Goal: Task Accomplishment & Management: Manage account settings

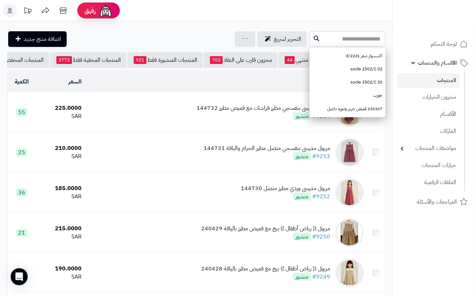
drag, startPoint x: 0, startPoint y: 0, endPoint x: 344, endPoint y: 34, distance: 345.9
click at [344, 34] on input "text" at bounding box center [348, 39] width 76 height 16
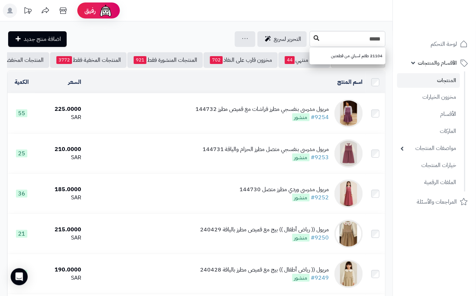
type input "*****"
click at [314, 35] on icon at bounding box center [317, 38] width 6 height 6
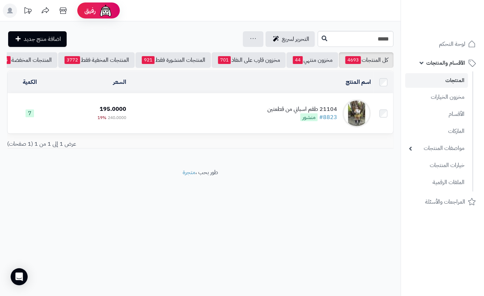
click at [172, 109] on td "21104 طقم اسباني من قطعتين #8823 منشور" at bounding box center [251, 113] width 245 height 40
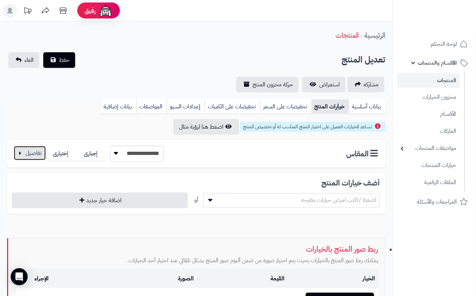
click at [37, 154] on button "button" at bounding box center [30, 153] width 32 height 14
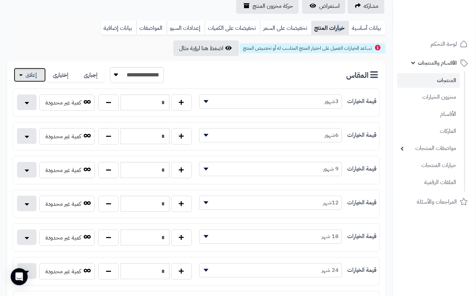
scroll to position [94, 0]
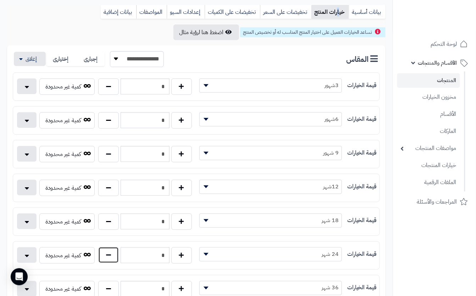
click at [102, 253] on button "button" at bounding box center [108, 255] width 21 height 16
type input "*"
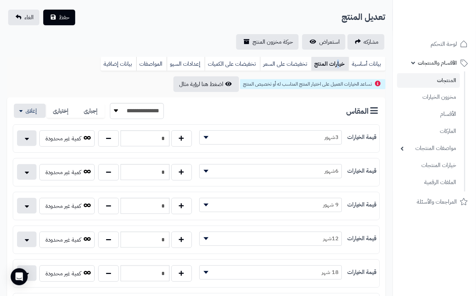
scroll to position [0, 0]
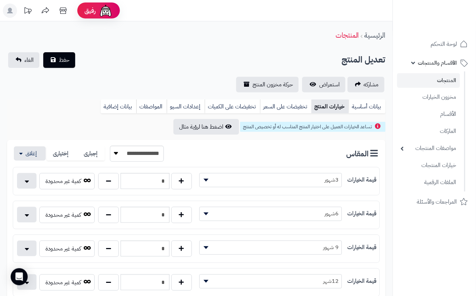
drag, startPoint x: 101, startPoint y: 84, endPoint x: 81, endPoint y: 70, distance: 24.7
click at [101, 83] on div "مشاركه استعراض حركة مخزون المنتج" at bounding box center [196, 85] width 379 height 16
click at [67, 61] on span "حفظ" at bounding box center [64, 59] width 11 height 9
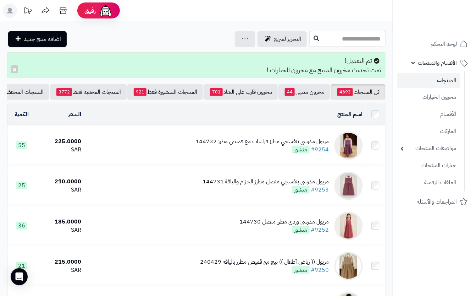
click at [343, 38] on input "text" at bounding box center [348, 39] width 76 height 16
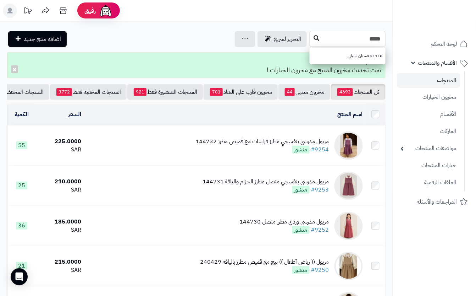
type input "*****"
click at [314, 39] on icon at bounding box center [317, 38] width 6 height 6
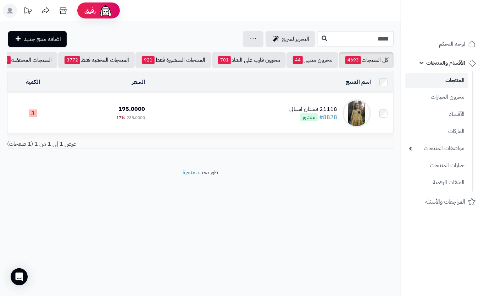
click at [240, 122] on td "21118 فستان اسباني #8828 منشور" at bounding box center [261, 113] width 226 height 40
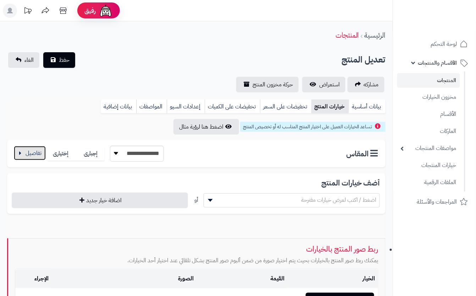
click at [26, 153] on button "button" at bounding box center [30, 153] width 32 height 14
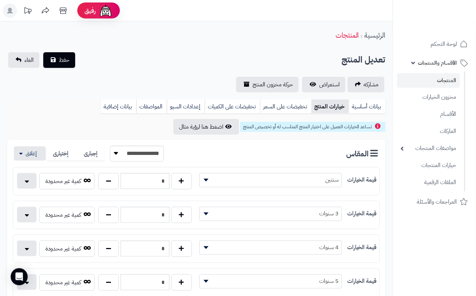
click at [73, 60] on button "حفظ" at bounding box center [59, 60] width 32 height 16
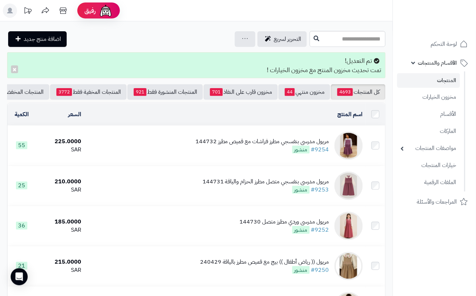
click at [310, 45] on input "text" at bounding box center [348, 39] width 76 height 16
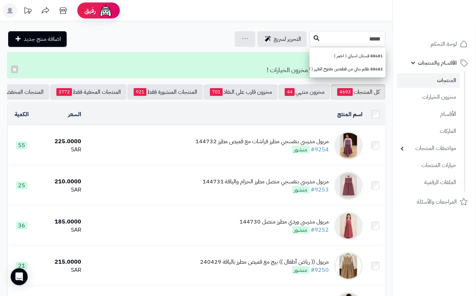
type input "*****"
click at [314, 40] on icon at bounding box center [317, 38] width 6 height 6
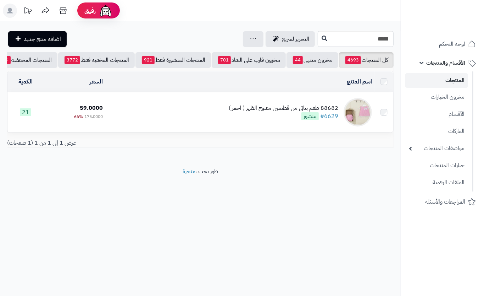
click at [237, 120] on div "88682 طقم بناتي من قطعتين مفتوح الظهر ( احمر ) #6629 منشور" at bounding box center [284, 112] width 110 height 16
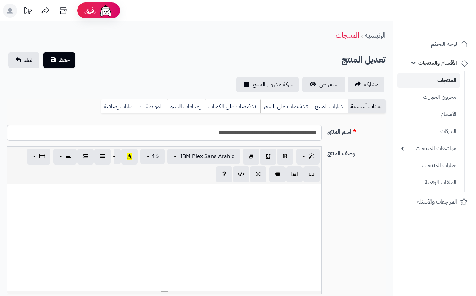
click at [324, 110] on link "خيارات المنتج" at bounding box center [330, 106] width 36 height 14
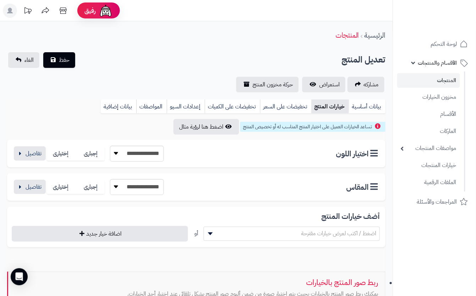
click at [327, 108] on link "خيارات المنتج" at bounding box center [330, 106] width 37 height 14
click at [324, 108] on link "خيارات المنتج" at bounding box center [330, 106] width 37 height 14
click at [286, 105] on link "تخفيضات على السعر" at bounding box center [285, 106] width 51 height 14
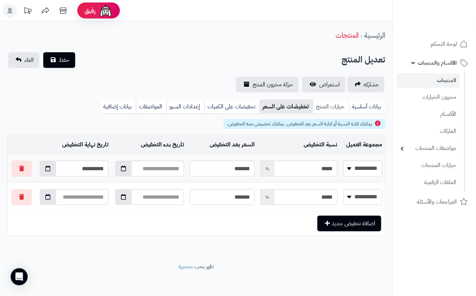
click at [325, 104] on link "خيارات المنتج" at bounding box center [331, 106] width 36 height 14
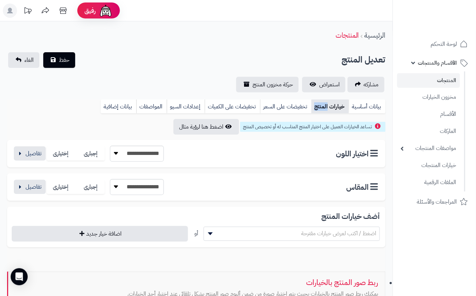
click at [325, 104] on link "خيارات المنتج" at bounding box center [330, 106] width 37 height 14
click at [34, 151] on button "button" at bounding box center [30, 153] width 32 height 14
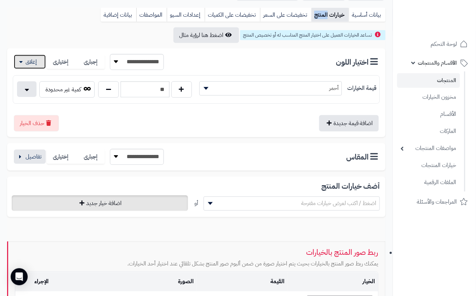
scroll to position [94, 0]
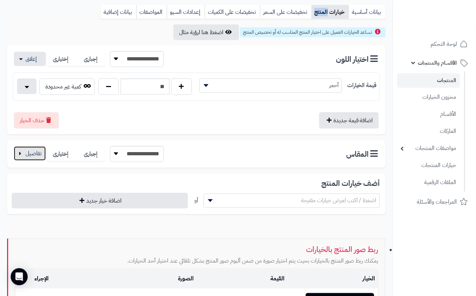
click at [32, 157] on button "button" at bounding box center [30, 153] width 32 height 14
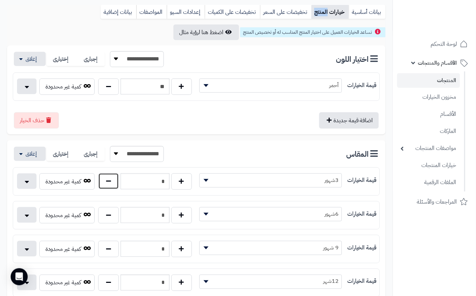
click at [108, 186] on button "button" at bounding box center [108, 181] width 21 height 16
type input "*"
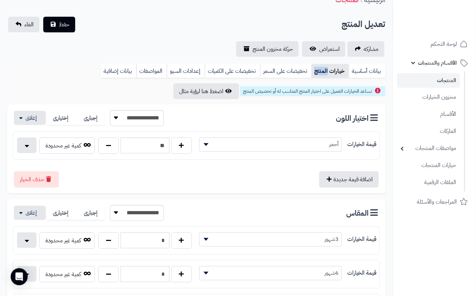
scroll to position [0, 0]
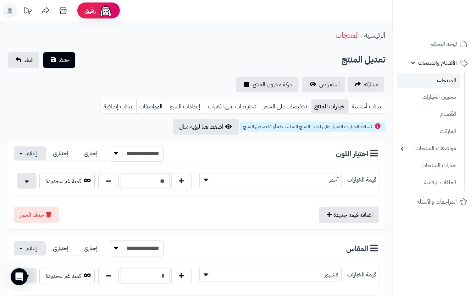
click at [92, 73] on div "**********" at bounding box center [196, 72] width 393 height 40
drag, startPoint x: 78, startPoint y: 67, endPoint x: 76, endPoint y: 61, distance: 6.1
click at [77, 61] on div "تعديل المنتج حفظ الغاء" at bounding box center [196, 60] width 379 height 16
click at [71, 62] on button "حفظ" at bounding box center [59, 60] width 32 height 16
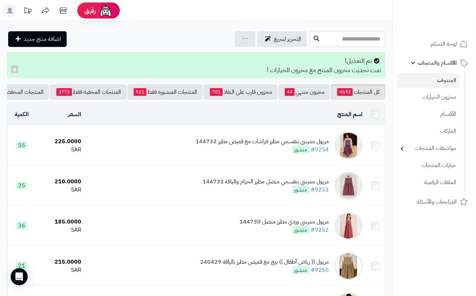
click at [310, 38] on input "text" at bounding box center [348, 39] width 76 height 16
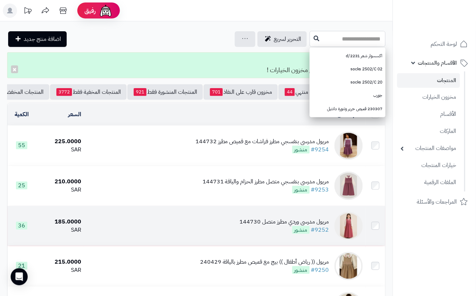
type input "*"
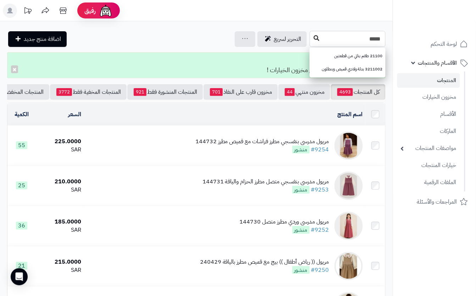
type input "*****"
click at [314, 39] on icon at bounding box center [317, 38] width 6 height 6
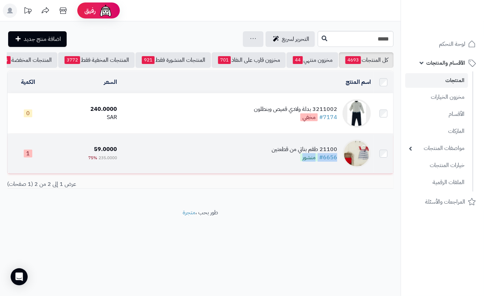
click at [179, 159] on td "21100 طقم بناتي من قطعتين #6656 منشور" at bounding box center [247, 153] width 254 height 40
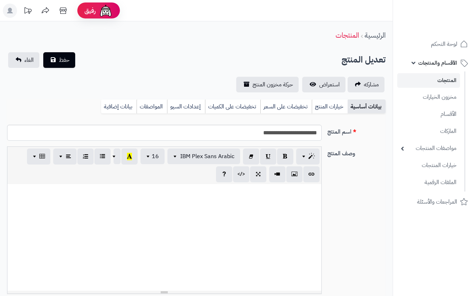
click at [326, 107] on link "خيارات المنتج" at bounding box center [330, 106] width 36 height 14
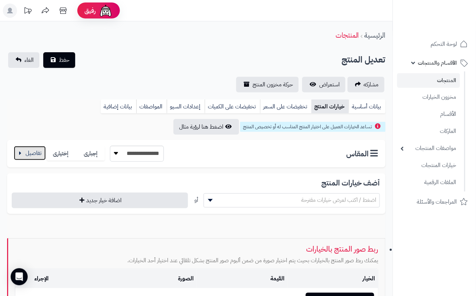
click at [36, 148] on button "button" at bounding box center [30, 153] width 32 height 14
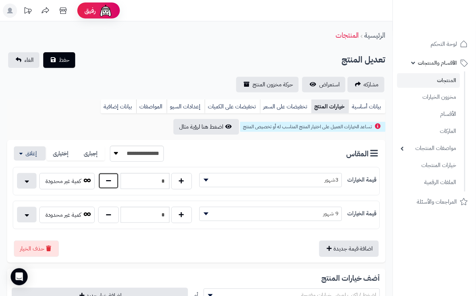
click at [112, 181] on button "button" at bounding box center [108, 180] width 21 height 16
type input "*"
click at [98, 75] on div "**********" at bounding box center [196, 72] width 393 height 40
click at [66, 61] on span "حفظ" at bounding box center [64, 59] width 11 height 9
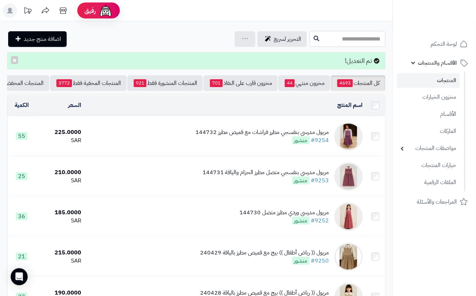
click at [310, 39] on input "text" at bounding box center [348, 39] width 76 height 16
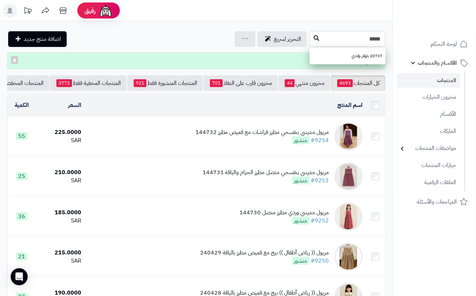
type input "*****"
click at [311, 40] on button at bounding box center [316, 38] width 11 height 13
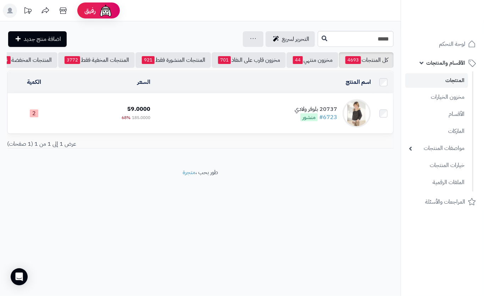
click at [175, 115] on td "20737 بلوفر ولادي #6723 منشور" at bounding box center [264, 113] width 220 height 40
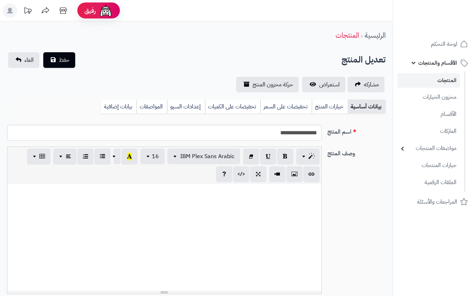
click at [317, 109] on link "خيارات المنتج" at bounding box center [330, 106] width 36 height 14
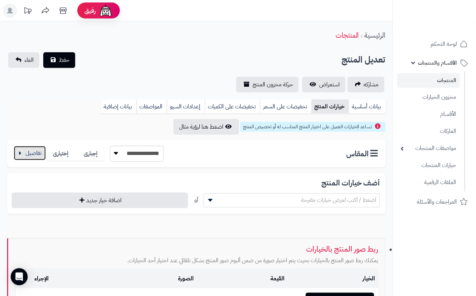
click at [40, 154] on button "button" at bounding box center [30, 153] width 32 height 14
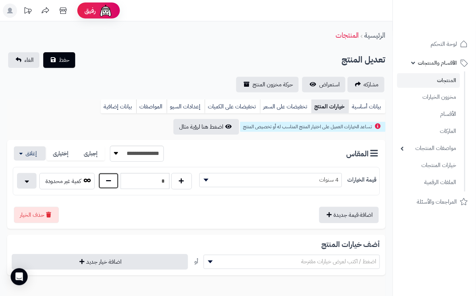
click at [115, 181] on button "button" at bounding box center [108, 180] width 21 height 16
type input "*"
click at [131, 84] on div "مشاركه استعراض حركة مخزون المنتج" at bounding box center [196, 85] width 379 height 16
click at [64, 55] on span "حفظ" at bounding box center [64, 59] width 11 height 9
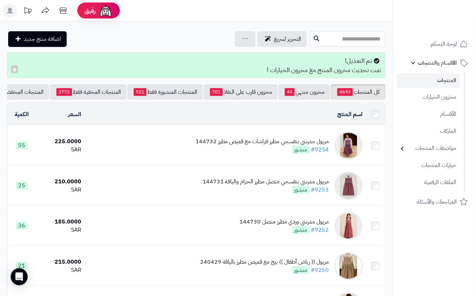
click at [315, 39] on input "text" at bounding box center [348, 39] width 76 height 16
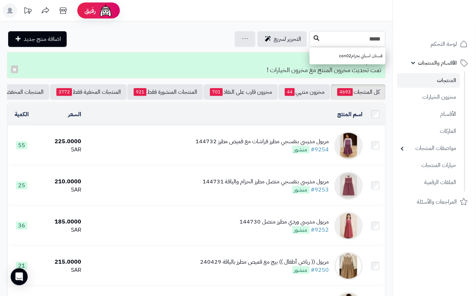
type input "*****"
click at [314, 36] on icon at bounding box center [317, 38] width 6 height 6
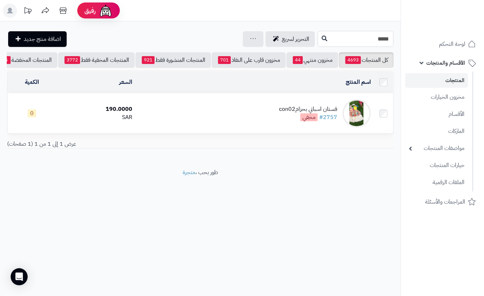
click at [361, 45] on input "*****" at bounding box center [356, 39] width 76 height 16
click at [363, 43] on input "*****" at bounding box center [356, 39] width 76 height 16
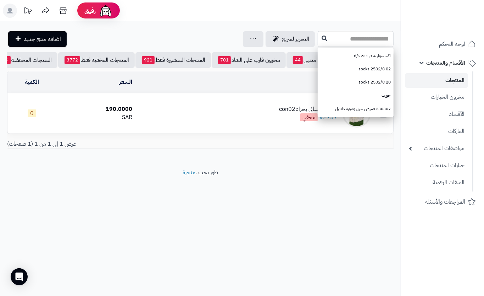
drag, startPoint x: 349, startPoint y: 166, endPoint x: 351, endPoint y: 158, distance: 8.0
click at [349, 164] on div "**********" at bounding box center [200, 94] width 401 height 147
